Goal: Navigation & Orientation: Find specific page/section

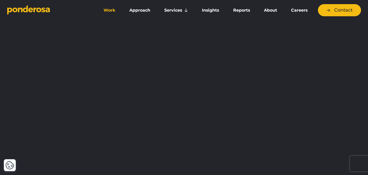
click at [111, 10] on link "Work" at bounding box center [110, 10] width 24 height 11
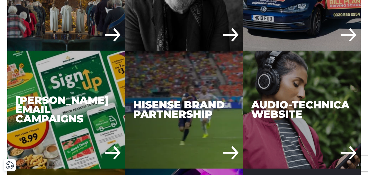
scroll to position [1438, 0]
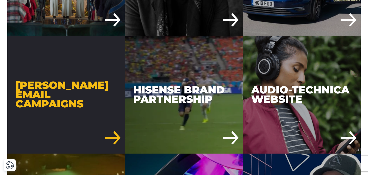
click at [107, 86] on div "[PERSON_NAME] Email Campaigns" at bounding box center [66, 95] width 118 height 118
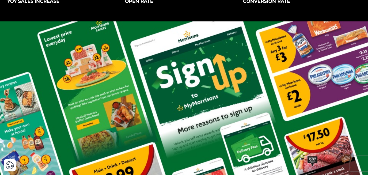
scroll to position [145, 0]
